Goal: Transaction & Acquisition: Purchase product/service

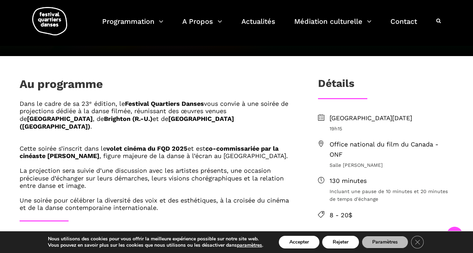
scroll to position [199, 0]
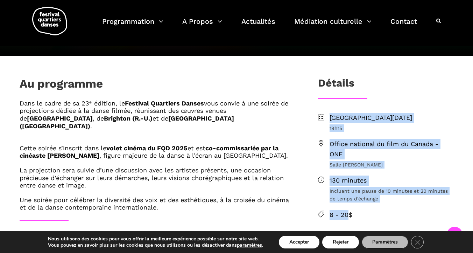
drag, startPoint x: 328, startPoint y: 88, endPoint x: 348, endPoint y: 195, distance: 109.4
click at [348, 196] on div "[PERSON_NAME][DATE] 19h15 Office national du film du Canada - ONF Salle [PERSON…" at bounding box center [385, 251] width 149 height 349
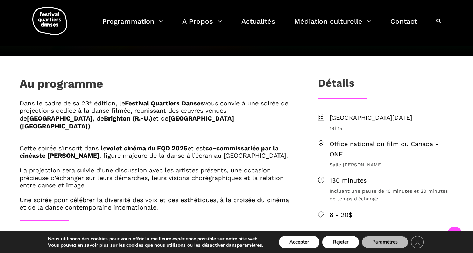
click at [356, 210] on span "8 - 20$" at bounding box center [392, 215] width 124 height 10
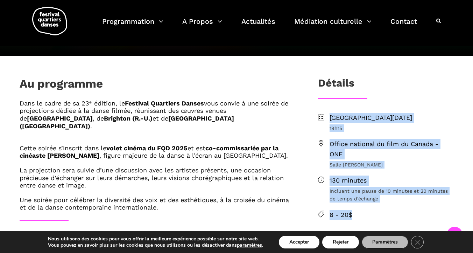
drag, startPoint x: 356, startPoint y: 194, endPoint x: 326, endPoint y: 94, distance: 104.4
click at [326, 113] on ul "[DATE] 19h15 Office national du film du Canada - ONF Salle [PERSON_NAME] 130 mi…" at bounding box center [385, 166] width 135 height 107
copy ul "[DATE] 19h15 Office national du film du Canada - ONF Salle [PERSON_NAME] 130 mi…"
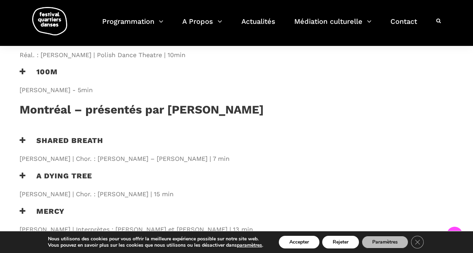
scroll to position [606, 0]
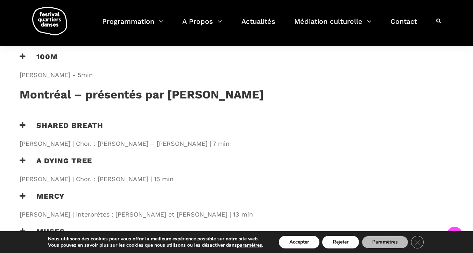
click at [48, 191] on h3 "Mercy" at bounding box center [42, 200] width 45 height 18
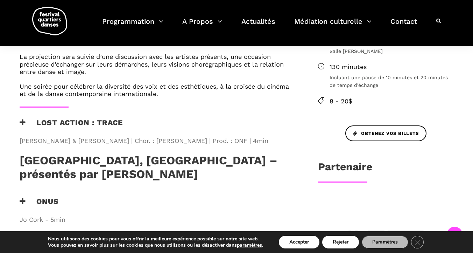
scroll to position [298, 0]
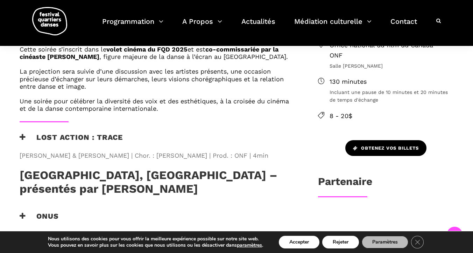
click at [378, 145] on span "Obtenez vos billets" at bounding box center [386, 148] width 66 height 7
